Goal: Information Seeking & Learning: Learn about a topic

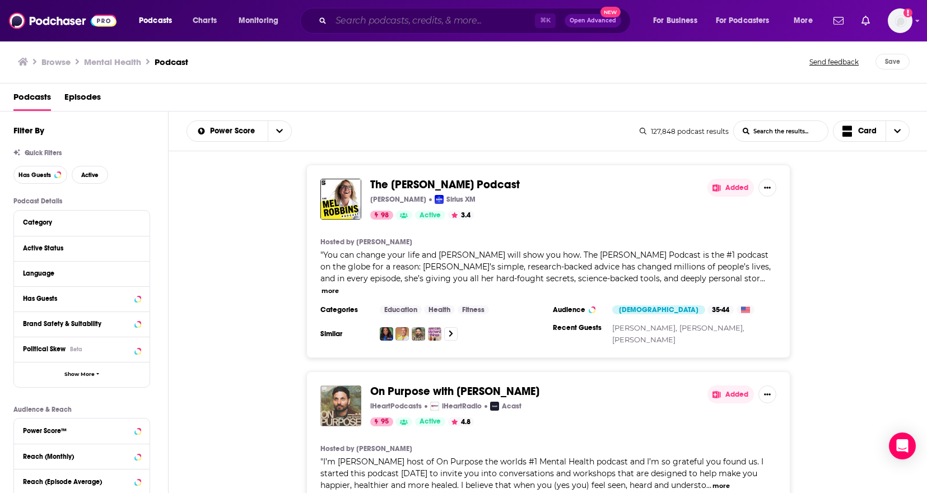
click at [456, 24] on input "Search podcasts, credits, & more..." at bounding box center [433, 21] width 204 height 18
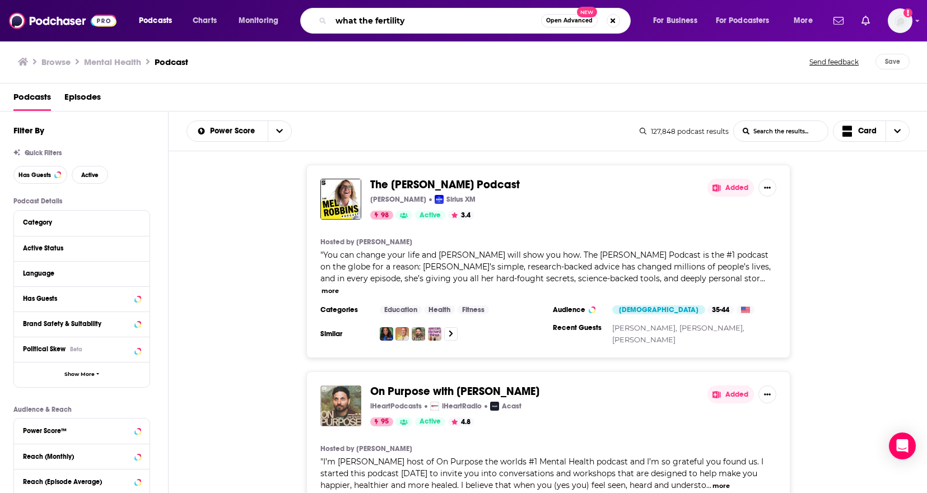
type input "what the fertility"
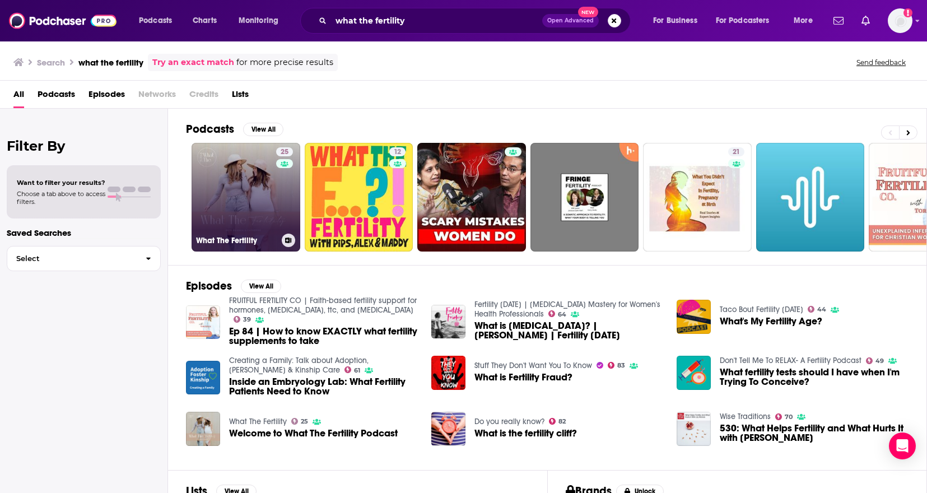
click at [259, 201] on link "25 What The Fertility" at bounding box center [246, 197] width 109 height 109
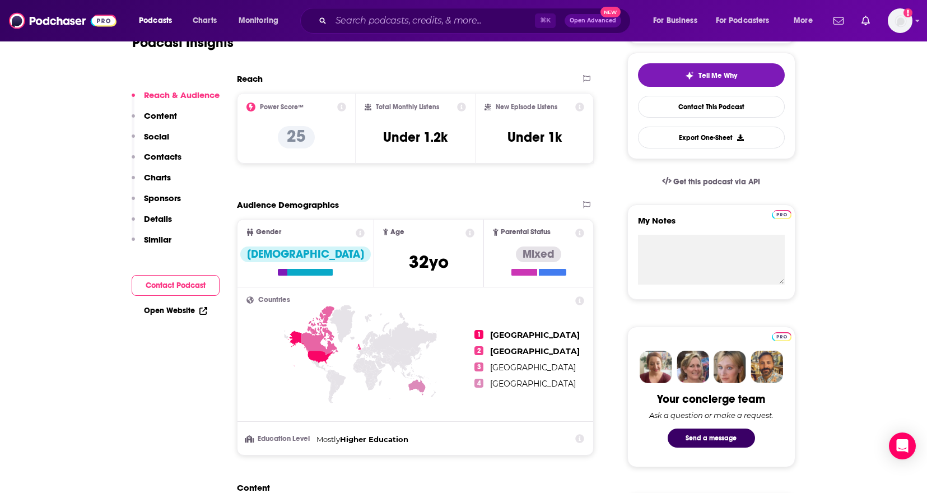
scroll to position [251, 0]
click at [340, 105] on icon at bounding box center [341, 106] width 9 height 9
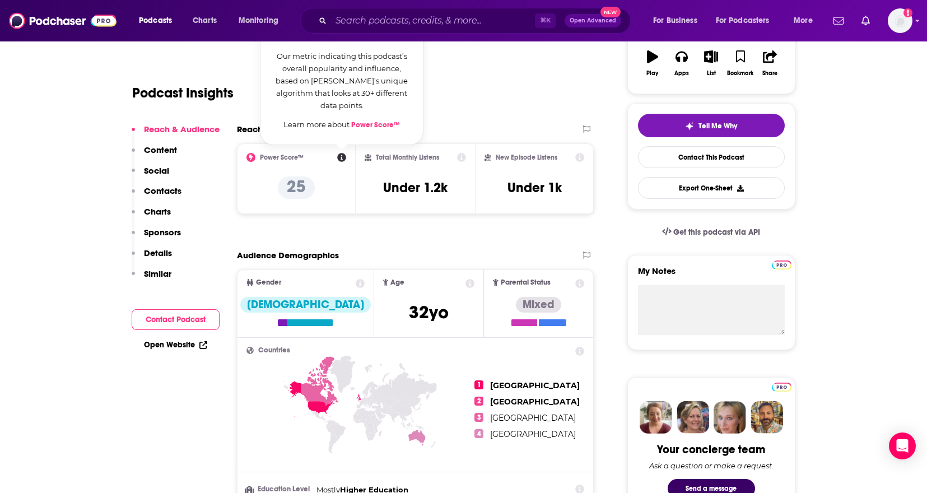
scroll to position [199, 0]
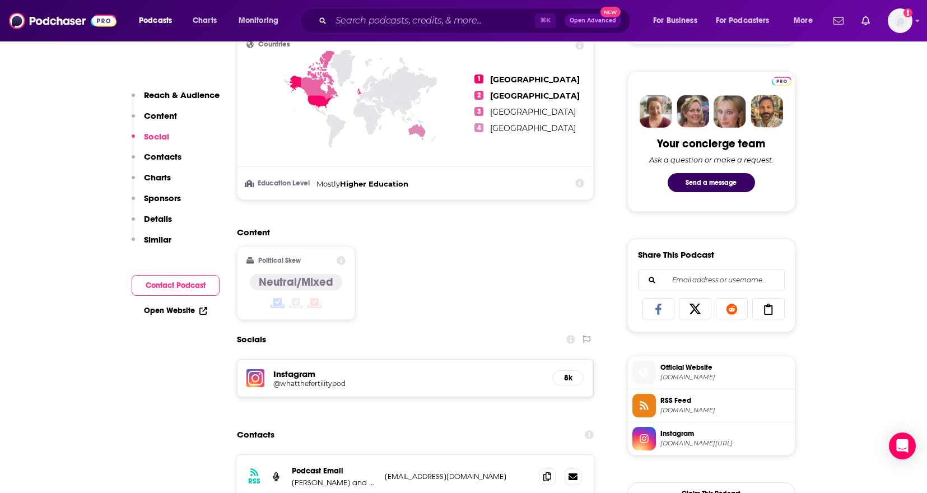
scroll to position [0, 0]
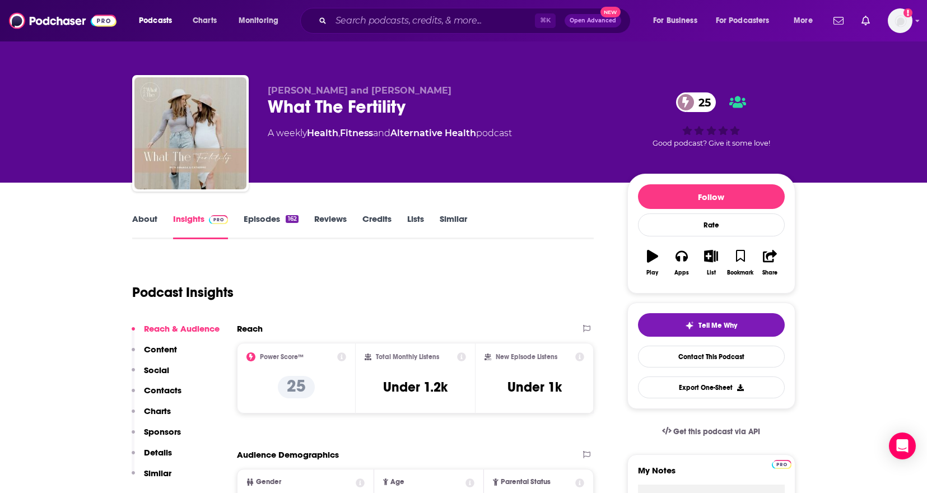
click at [270, 217] on link "Episodes 162" at bounding box center [271, 227] width 54 height 26
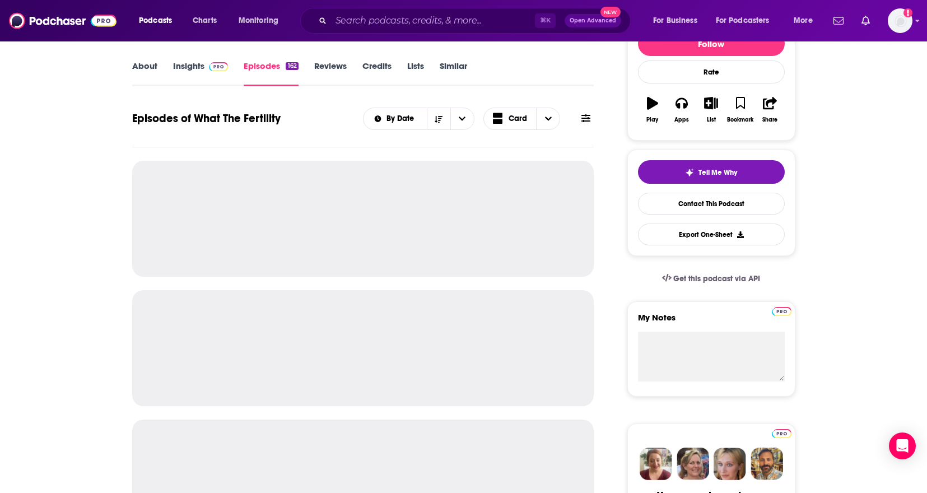
scroll to position [157, 0]
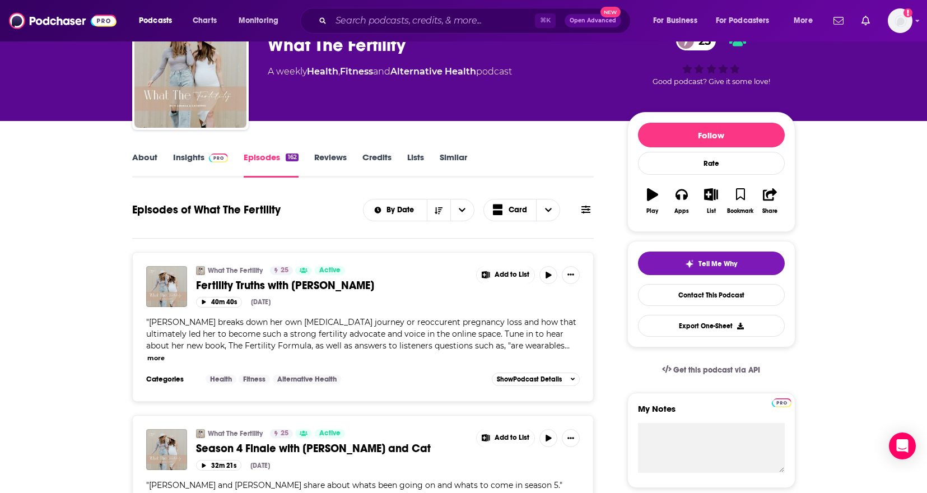
scroll to position [63, 0]
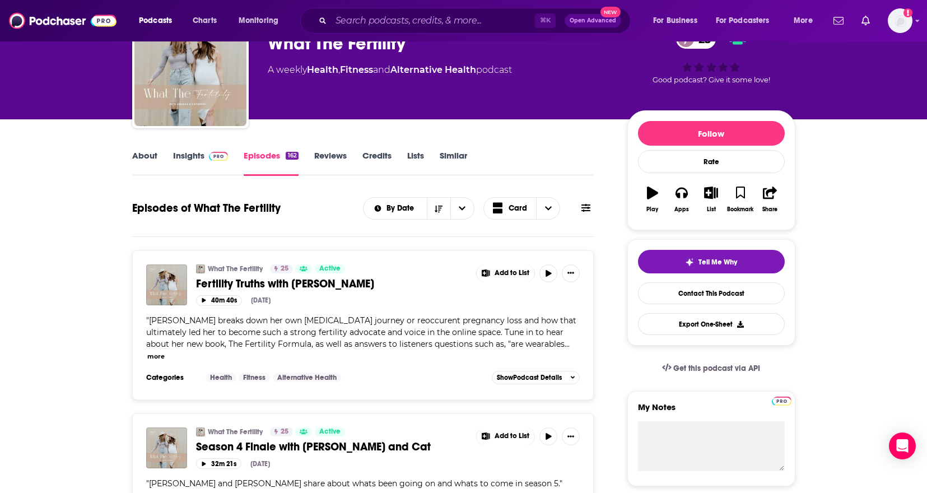
click at [141, 161] on link "About" at bounding box center [144, 163] width 25 height 26
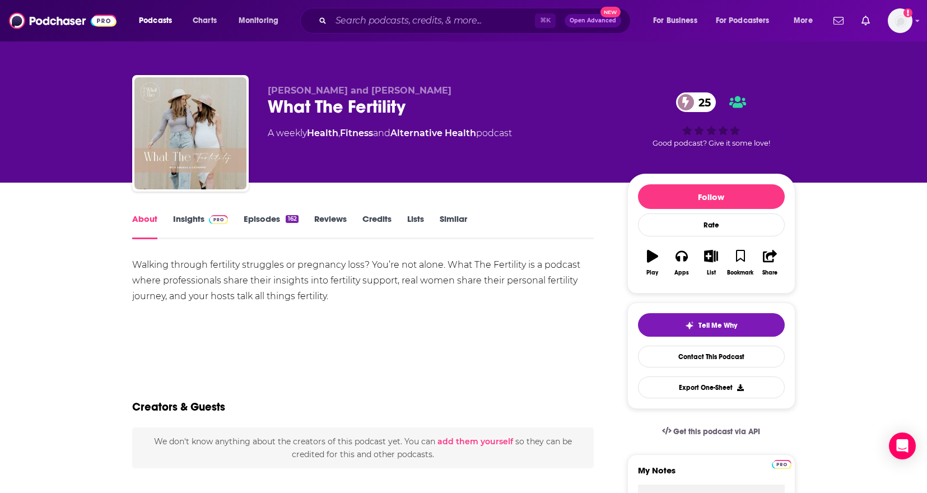
click at [265, 220] on link "Episodes 162" at bounding box center [271, 227] width 54 height 26
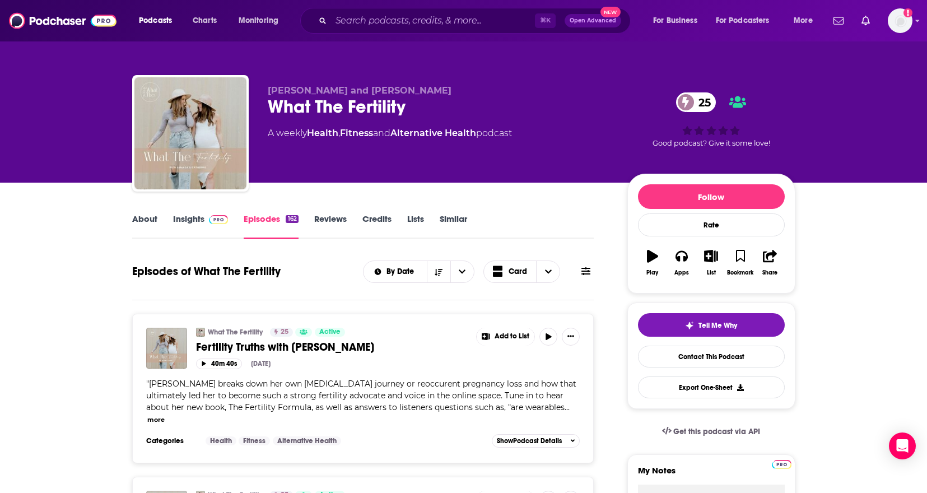
click at [205, 221] on span at bounding box center [217, 219] width 24 height 11
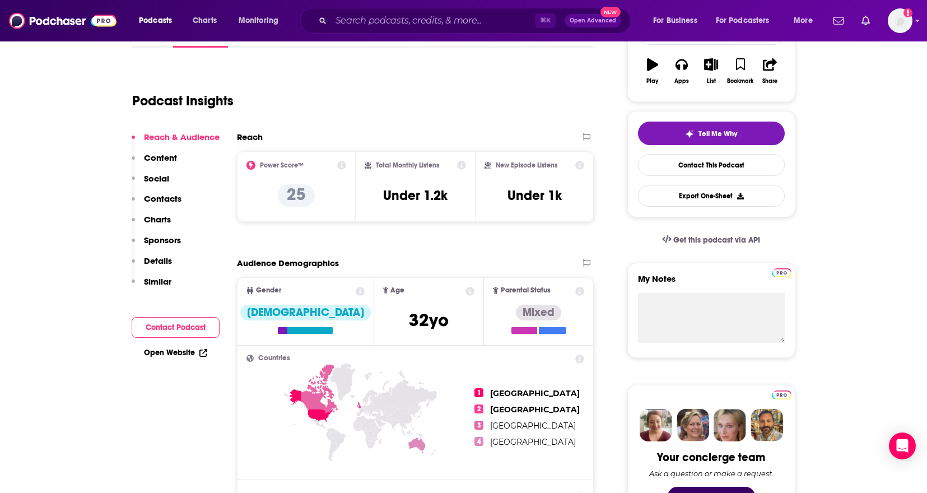
click at [163, 159] on p "Content" at bounding box center [160, 157] width 33 height 11
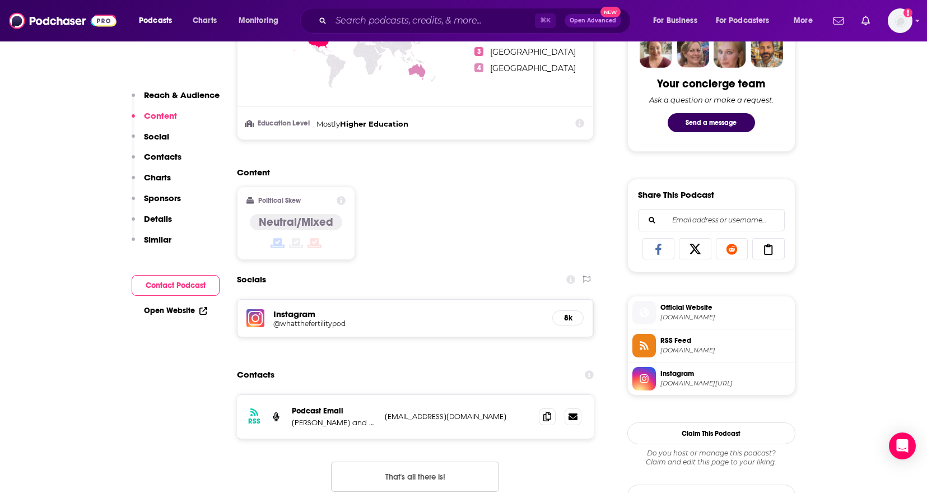
scroll to position [575, 0]
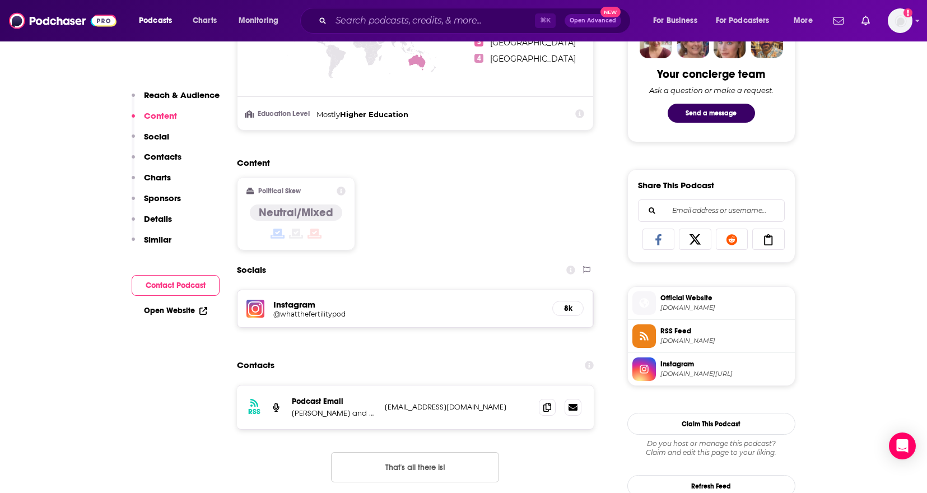
click at [152, 136] on p "Social" at bounding box center [156, 136] width 25 height 11
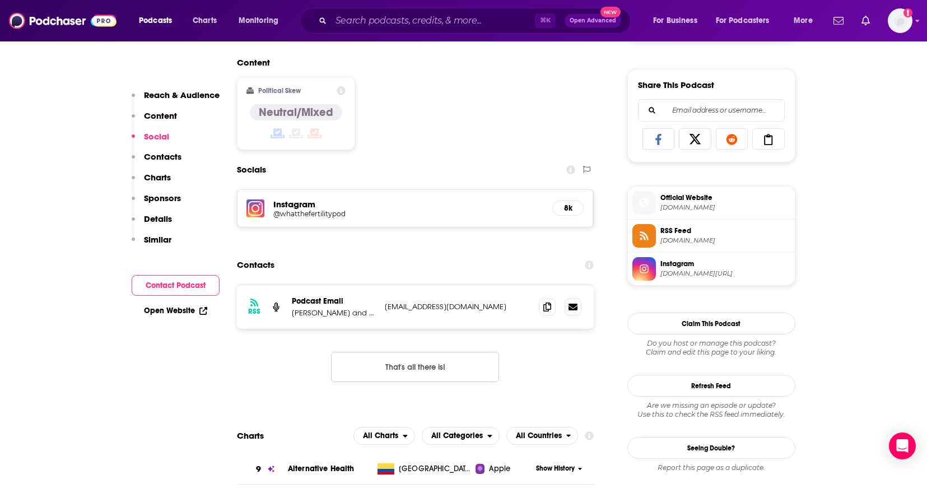
scroll to position [676, 0]
click at [299, 210] on h5 "@whatthefertilitypod" at bounding box center [362, 213] width 179 height 8
